Goal: Find specific page/section: Find specific page/section

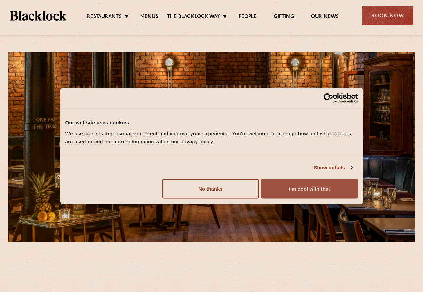
click at [311, 195] on button "I'm cool with that" at bounding box center [309, 189] width 97 height 20
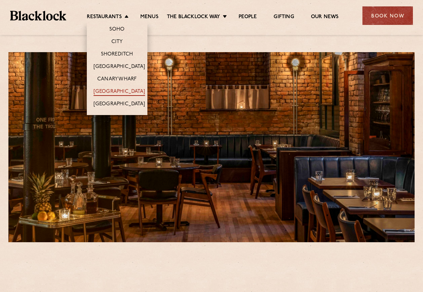
click at [132, 93] on link "[GEOGRAPHIC_DATA]" at bounding box center [118, 91] width 51 height 7
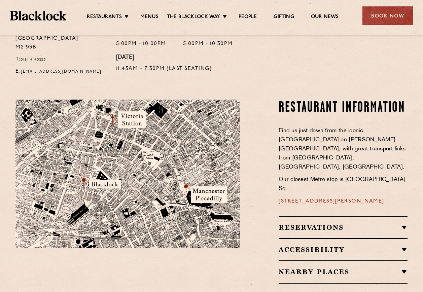
scroll to position [336, 0]
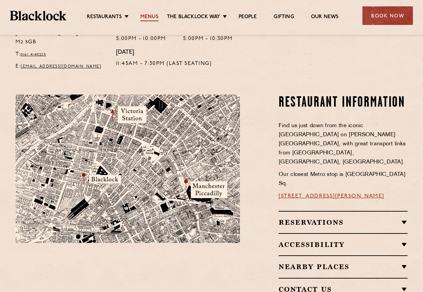
click at [141, 18] on link "Menus" at bounding box center [149, 17] width 18 height 7
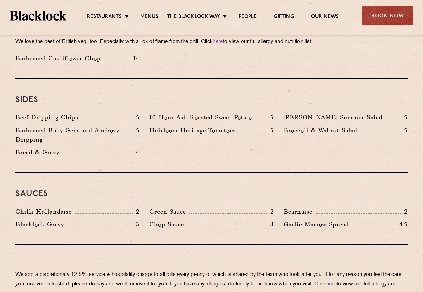
scroll to position [1024, 0]
